Goal: Task Accomplishment & Management: Manage account settings

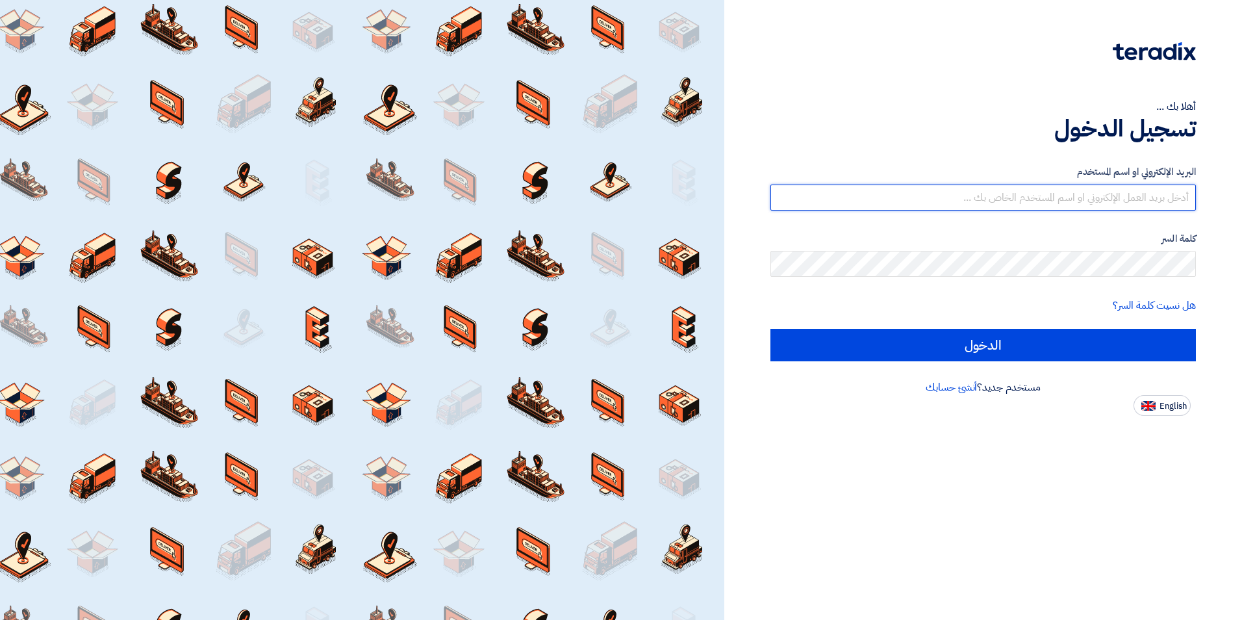
click at [1068, 192] on input "text" at bounding box center [983, 197] width 426 height 26
click at [884, 196] on input "text" at bounding box center [983, 197] width 426 height 26
paste input "[EMAIL_ADDRESS][DOMAIN_NAME]"
type input "[EMAIL_ADDRESS][DOMAIN_NAME]"
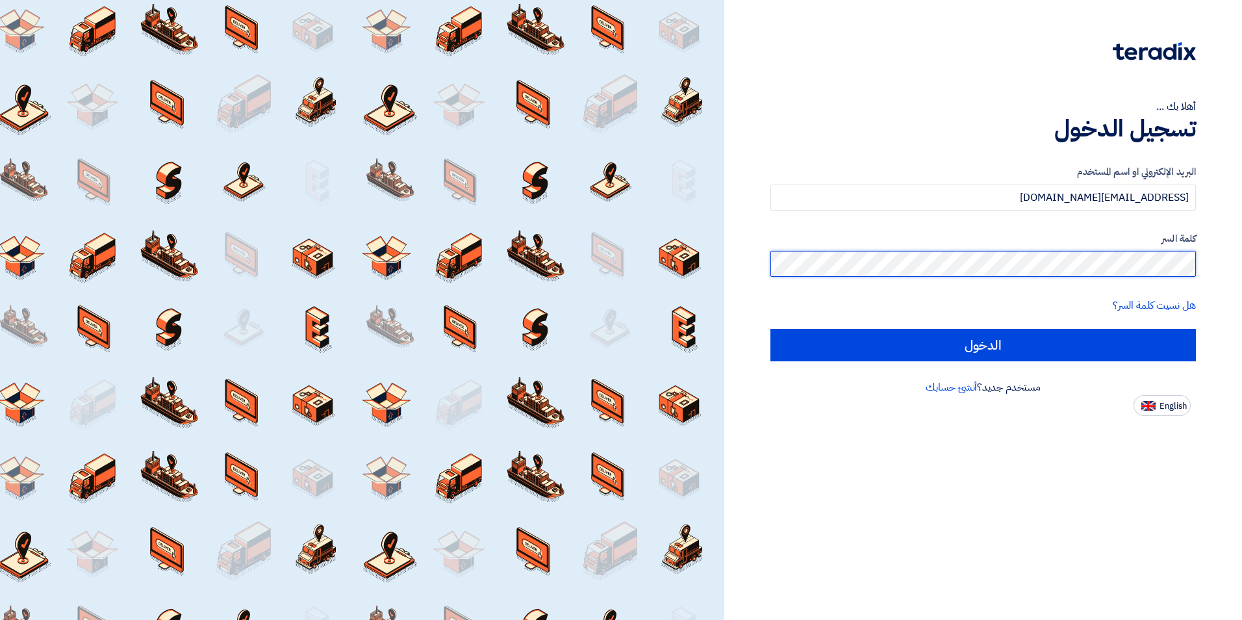
scroll to position [0, -392]
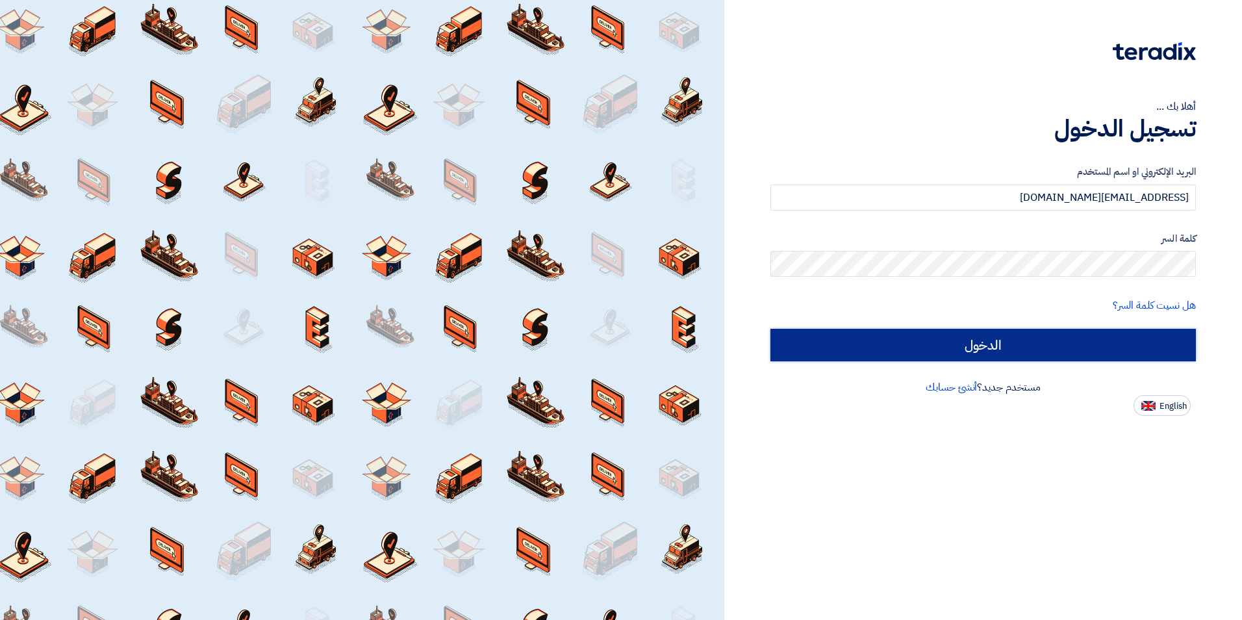
click at [933, 353] on input "الدخول" at bounding box center [983, 345] width 426 height 32
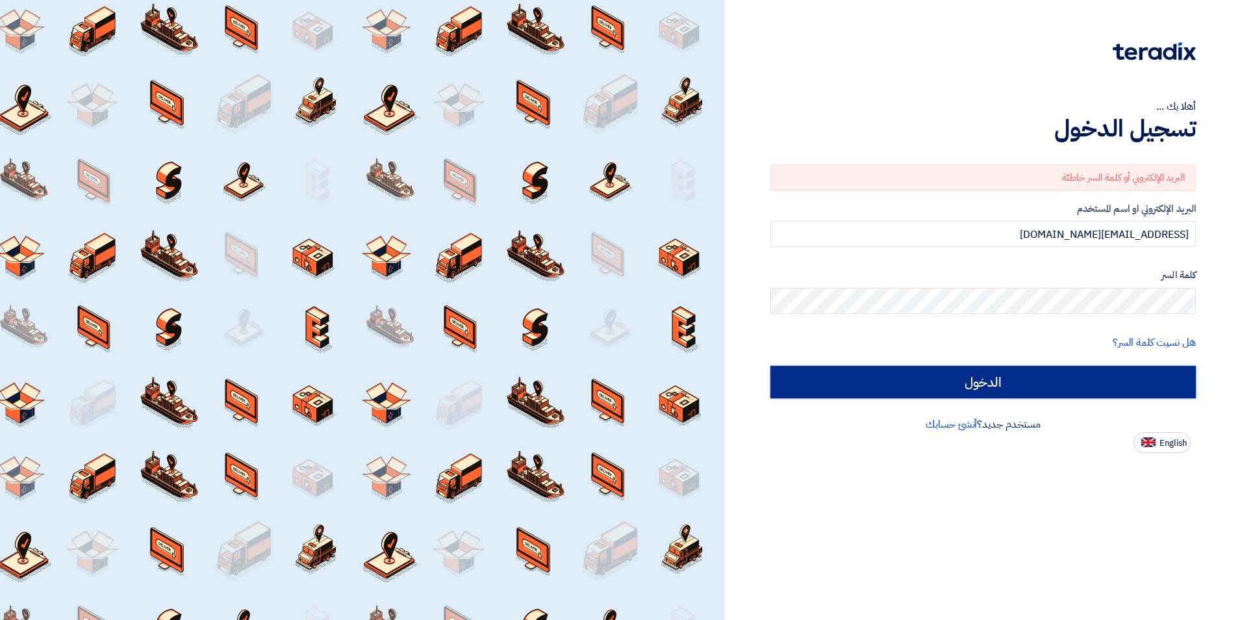
click at [986, 372] on input "الدخول" at bounding box center [983, 382] width 426 height 32
click at [992, 381] on input "الدخول" at bounding box center [983, 382] width 426 height 32
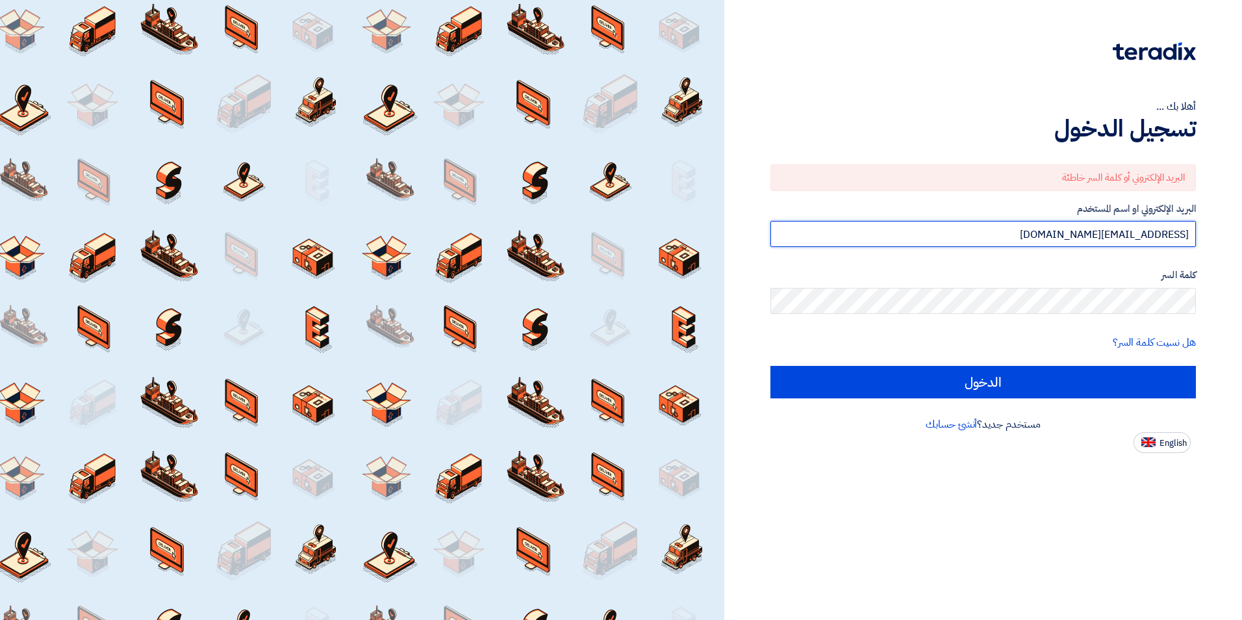
click at [1074, 238] on input "[EMAIL_ADDRESS][DOMAIN_NAME]" at bounding box center [983, 234] width 426 height 26
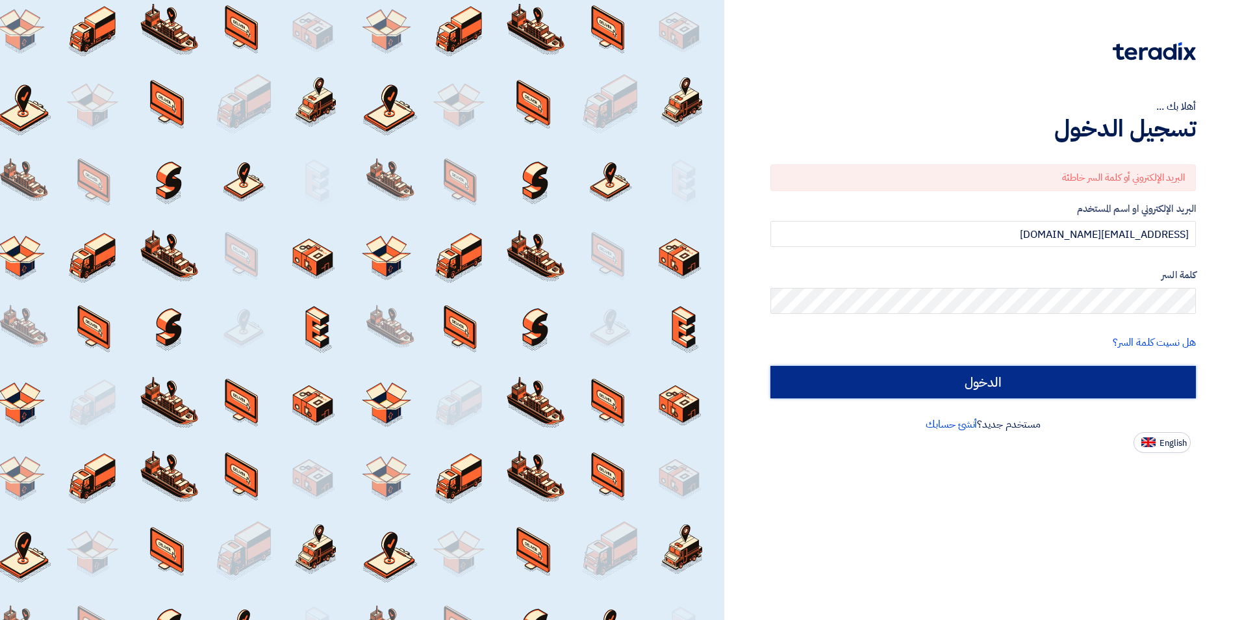
click at [1007, 392] on input "الدخول" at bounding box center [983, 382] width 426 height 32
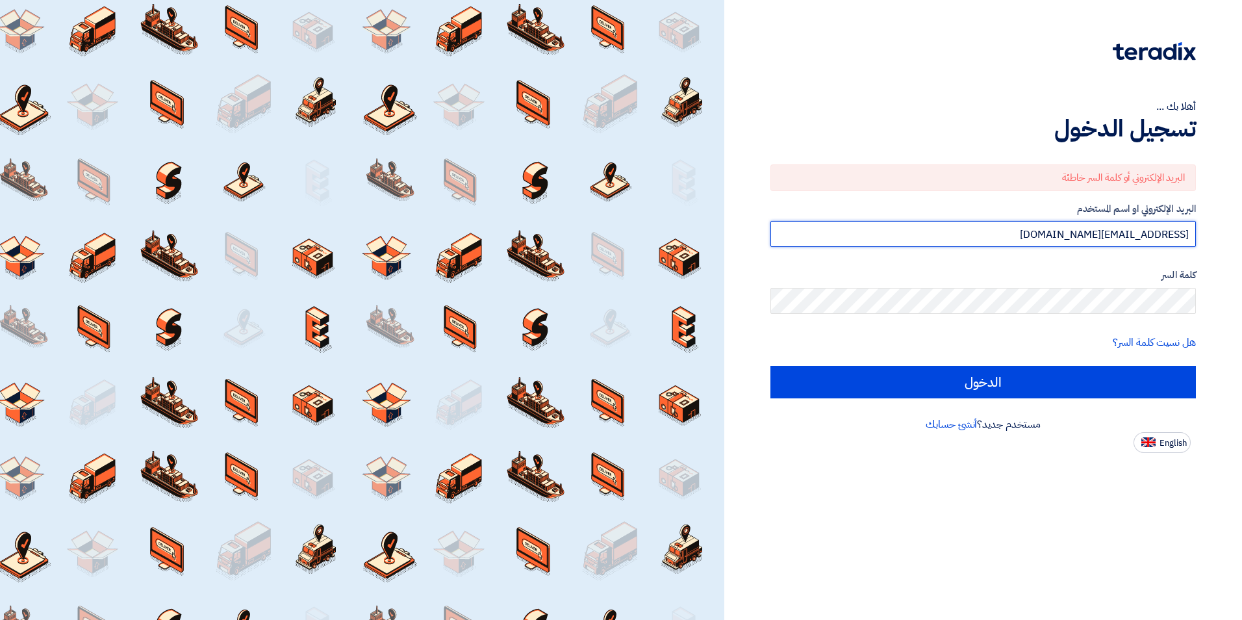
click at [1034, 229] on input "[EMAIL_ADDRESS][DOMAIN_NAME]" at bounding box center [983, 234] width 426 height 26
